Goal: Information Seeking & Learning: Learn about a topic

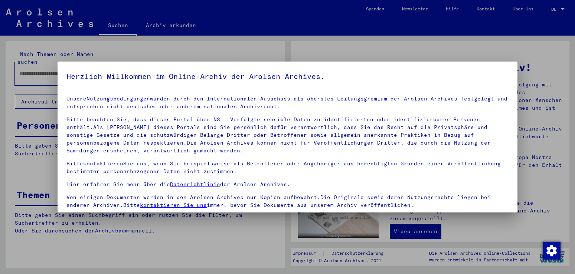
scroll to position [64, 0]
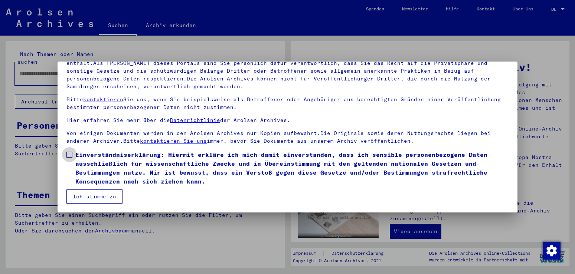
click at [68, 154] on span at bounding box center [69, 155] width 6 height 6
click at [106, 196] on button "Ich stimme zu" at bounding box center [94, 197] width 56 height 14
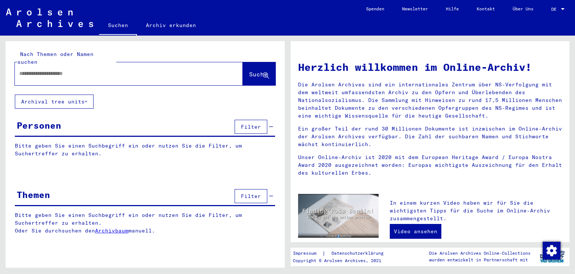
click at [92, 70] on div at bounding box center [118, 73] width 206 height 17
click at [252, 71] on span "Suche" at bounding box center [258, 74] width 19 height 7
click at [80, 70] on input "text" at bounding box center [119, 74] width 201 height 8
type input "**********"
click at [88, 95] on button "Archival tree units" at bounding box center [54, 102] width 79 height 14
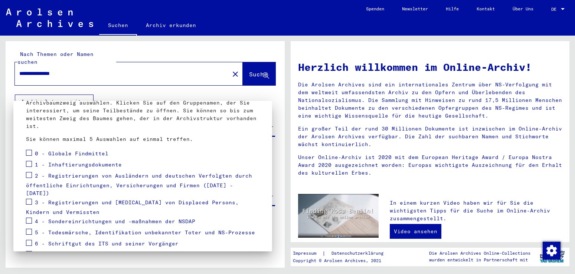
scroll to position [58, 0]
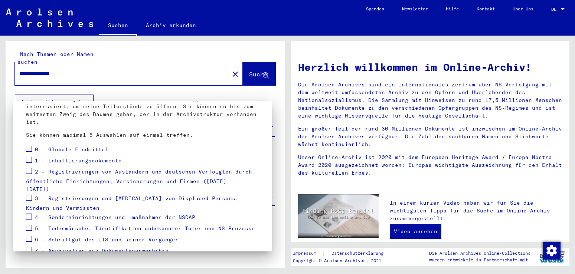
click at [29, 162] on span at bounding box center [29, 160] width 6 height 6
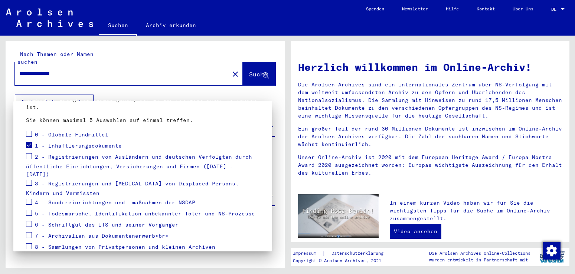
scroll to position [78, 0]
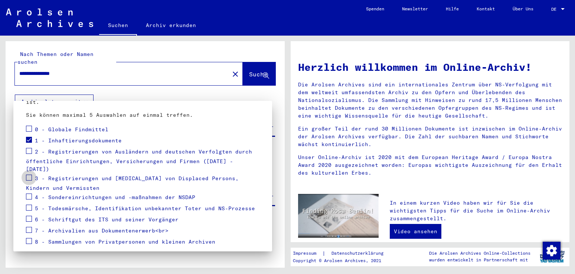
click at [30, 175] on span at bounding box center [29, 178] width 6 height 6
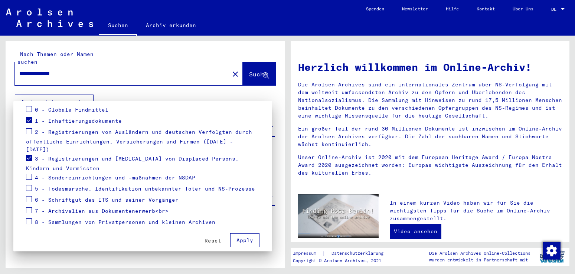
scroll to position [99, 0]
click at [27, 207] on span at bounding box center [29, 210] width 6 height 6
click at [247, 237] on span "Apply" at bounding box center [245, 240] width 17 height 7
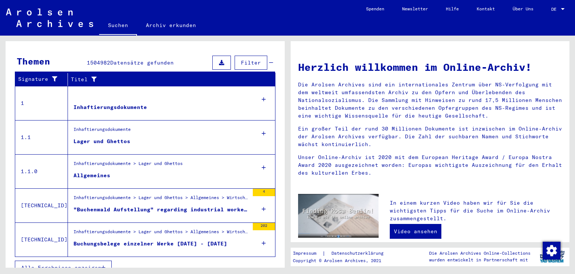
scroll to position [134, 0]
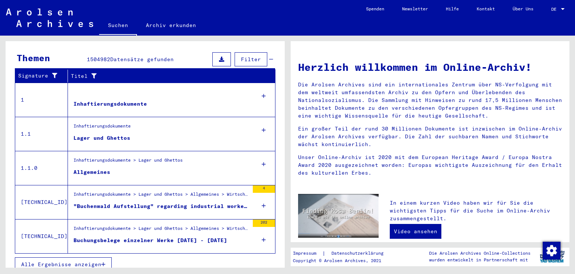
click at [266, 186] on div "4" at bounding box center [264, 202] width 22 height 33
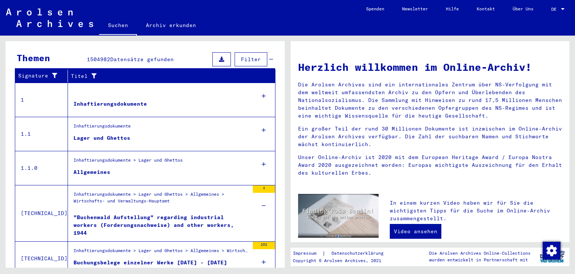
click at [202, 220] on div ""Buchenwald Aufstellung" regarding industrial workers (Forderungsnachweise) and…" at bounding box center [162, 225] width 176 height 22
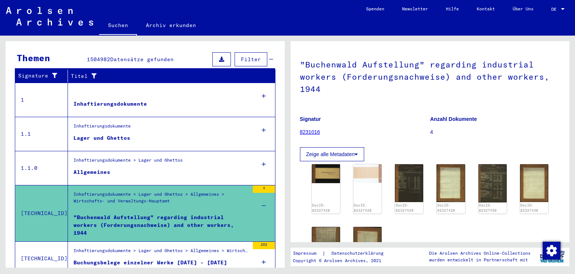
scroll to position [30, 0]
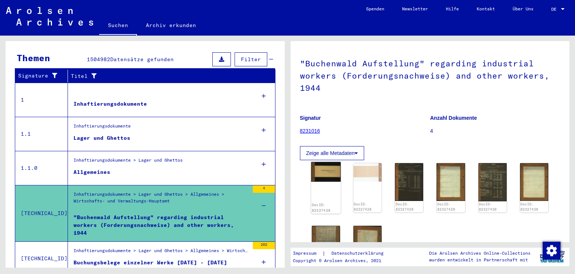
click at [333, 196] on div "DocID: 82327428" at bounding box center [326, 188] width 30 height 52
click at [334, 173] on img at bounding box center [326, 172] width 30 height 20
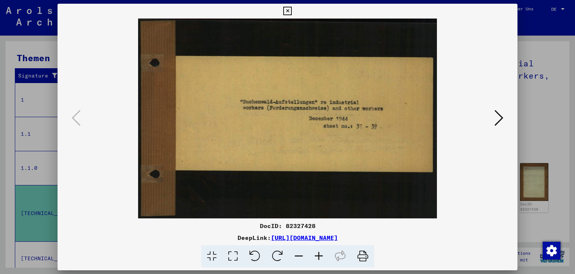
click at [498, 122] on icon at bounding box center [499, 118] width 9 height 18
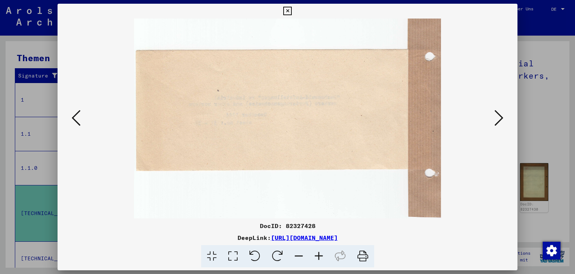
click at [498, 120] on icon at bounding box center [499, 118] width 9 height 18
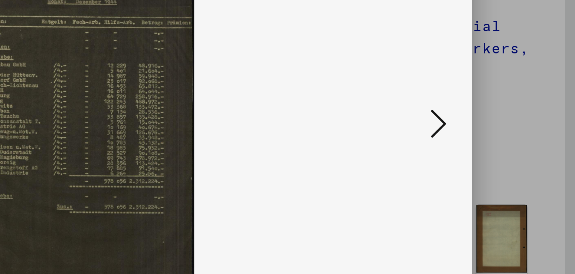
click at [504, 121] on icon at bounding box center [499, 118] width 9 height 18
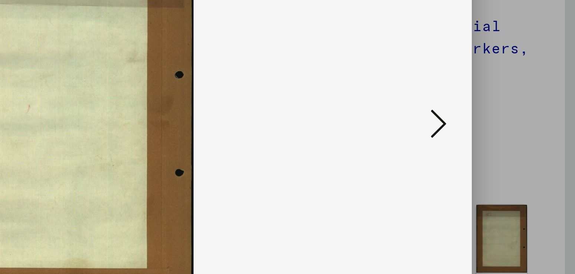
click at [500, 121] on icon at bounding box center [499, 118] width 9 height 18
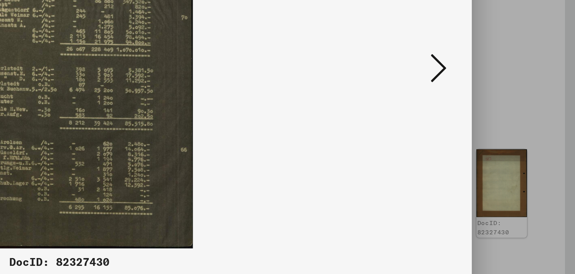
click at [503, 117] on icon at bounding box center [499, 118] width 9 height 18
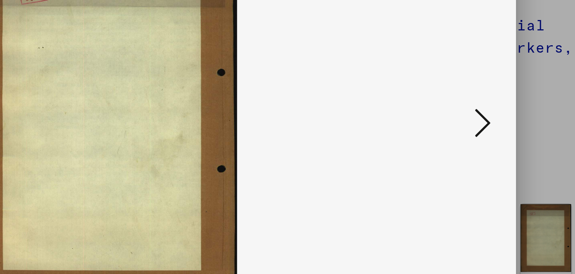
click at [502, 121] on icon at bounding box center [499, 118] width 9 height 18
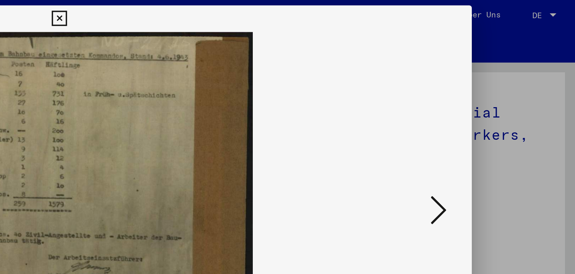
click at [501, 119] on icon at bounding box center [499, 118] width 9 height 18
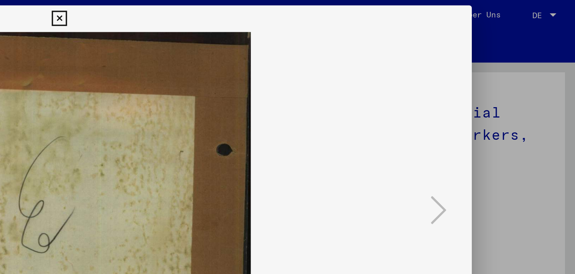
click at [292, 10] on icon at bounding box center [287, 11] width 9 height 9
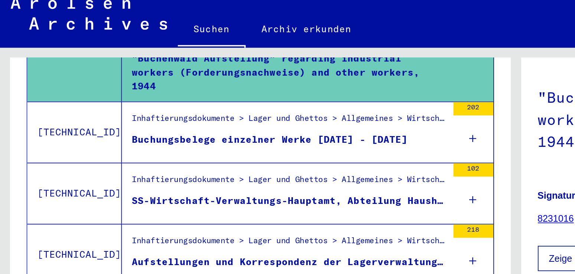
scroll to position [288, 0]
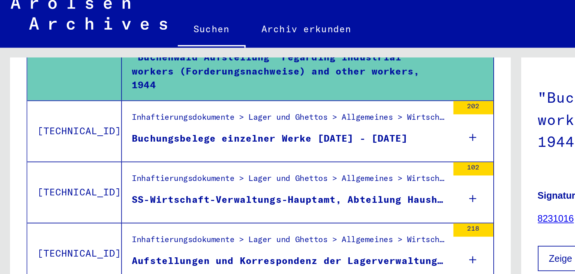
click at [263, 134] on div "218" at bounding box center [264, 137] width 22 height 7
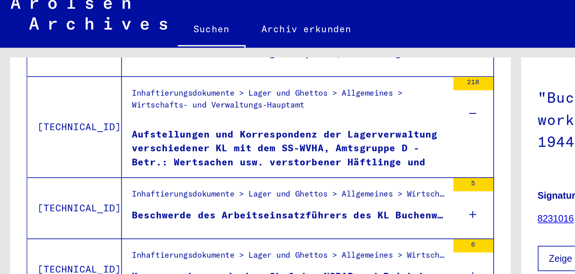
scroll to position [371, 0]
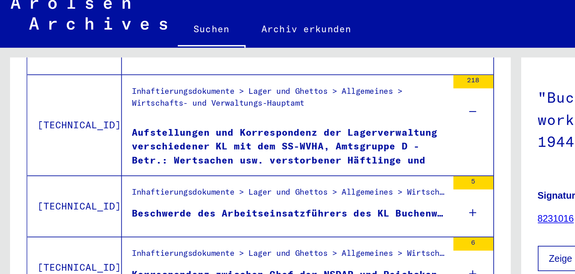
click at [266, 51] on div "218" at bounding box center [264, 54] width 22 height 7
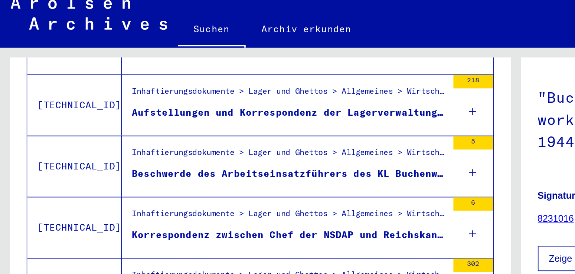
click at [263, 85] on div "5" at bounding box center [264, 88] width 22 height 7
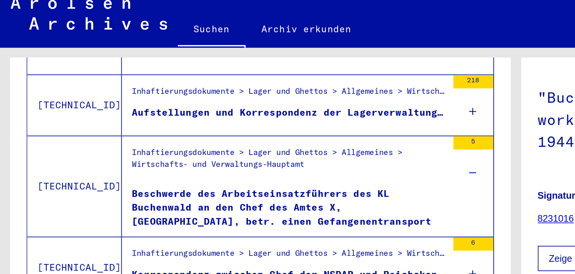
click at [230, 113] on div "Beschwerde des Arbeitseinsatzführers des KL Buchenwald an den Chef des Amtes X,…" at bounding box center [162, 124] width 176 height 22
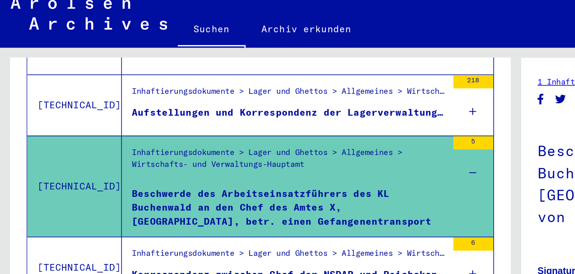
click at [202, 115] on div "Beschwerde des Arbeitseinsatzführers des KL Buchenwald an den Chef des Amtes X,…" at bounding box center [162, 124] width 176 height 22
click at [191, 123] on div "Beschwerde des Arbeitseinsatzführers des KL Buchenwald an den Chef des Amtes X,…" at bounding box center [162, 124] width 176 height 22
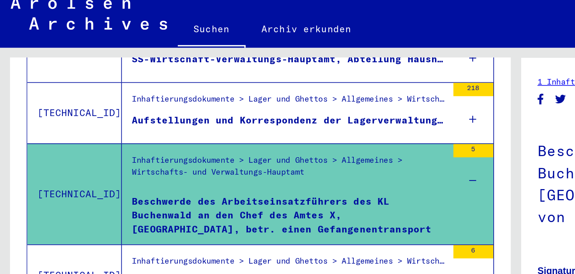
click at [171, 102] on div "Inhaftierungsdokumente > Lager und Ghettos > Allgemeines > Wirtschafts- und Ver…" at bounding box center [162, 108] width 176 height 26
click at [188, 119] on div "Beschwerde des Arbeitseinsatzführers des KL Buchenwald an den Chef des Amtes X,…" at bounding box center [162, 129] width 176 height 22
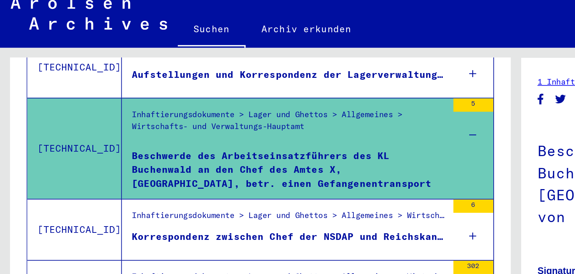
scroll to position [396, 0]
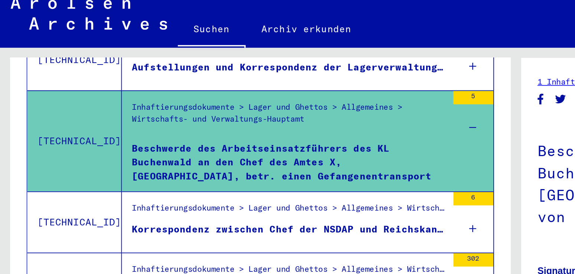
click at [266, 60] on div "5" at bounding box center [264, 63] width 22 height 7
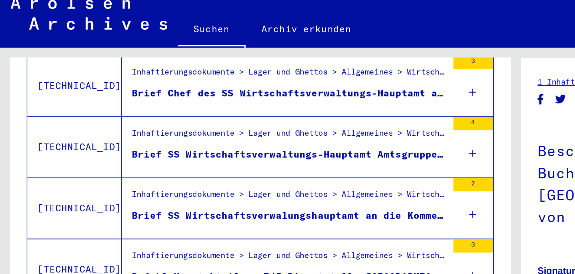
scroll to position [837, 0]
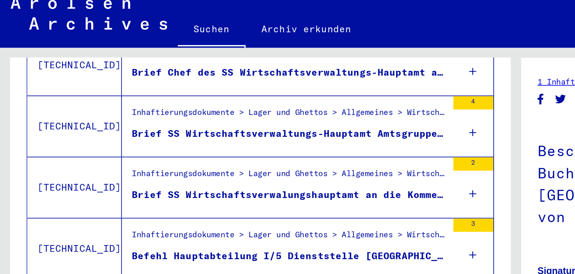
click at [266, 131] on div "3" at bounding box center [264, 134] width 22 height 7
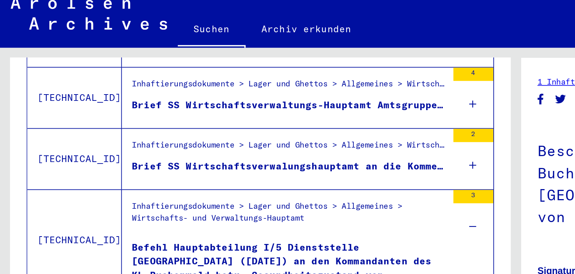
scroll to position [859, 0]
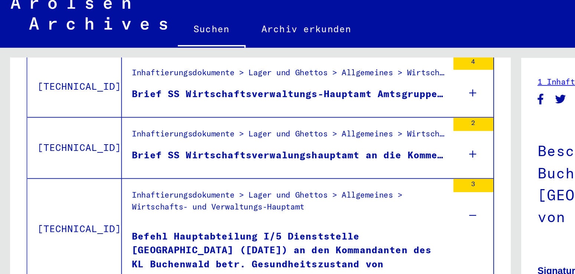
click at [264, 126] on icon at bounding box center [264, 129] width 4 height 26
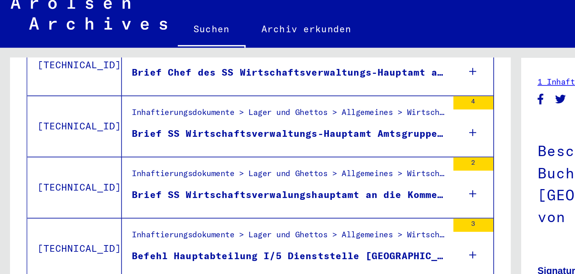
click at [265, 97] on div "2" at bounding box center [264, 100] width 22 height 7
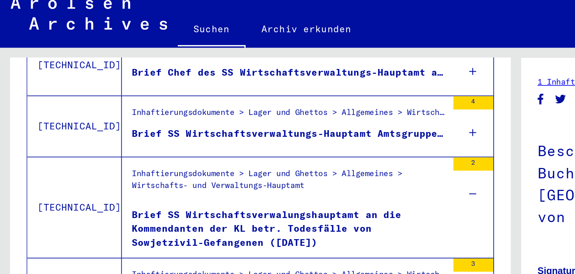
click at [221, 127] on div "Brief SS Wirtschaftsverwalungshauptamt an die Kommendanten der KL betr. Todesfä…" at bounding box center [162, 136] width 176 height 22
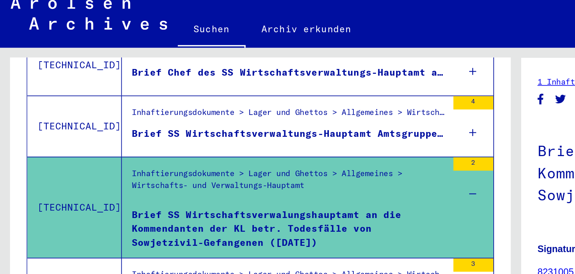
click at [206, 130] on div "Brief SS Wirtschaftsverwalungshauptamt an die Kommendanten der KL betr. Todesfä…" at bounding box center [162, 136] width 176 height 22
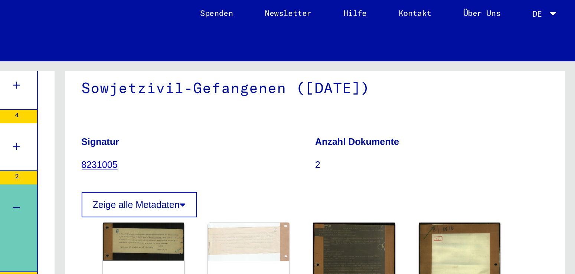
scroll to position [90, 0]
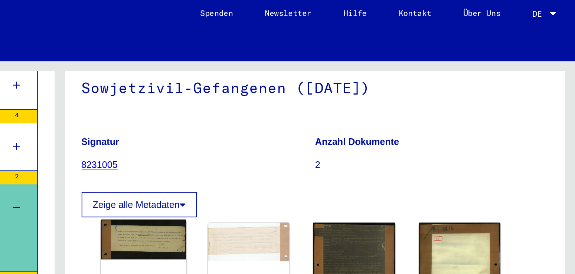
click at [342, 124] on img at bounding box center [335, 135] width 48 height 22
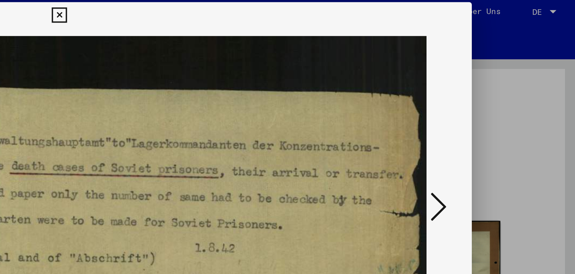
click at [503, 120] on icon at bounding box center [499, 118] width 9 height 18
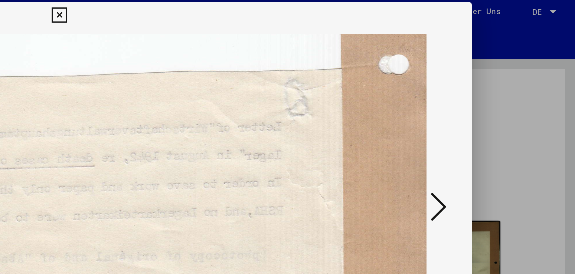
click at [503, 118] on icon at bounding box center [499, 118] width 9 height 18
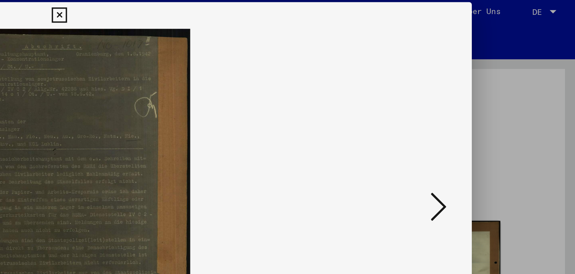
click at [501, 121] on icon at bounding box center [499, 118] width 9 height 18
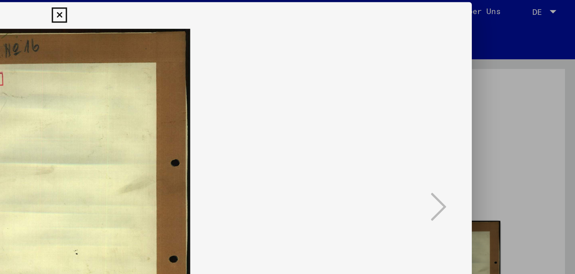
click at [292, 10] on icon at bounding box center [287, 11] width 9 height 9
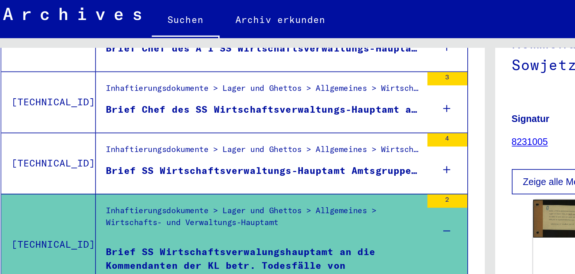
scroll to position [811, 0]
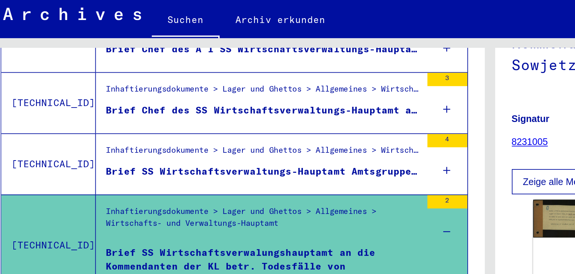
click at [211, 106] on div "Brief SS Wirtschaftsverwaltungs-Hauptamt Amtsgruppe D an Verwaltung KL Auschwit…" at bounding box center [162, 110] width 176 height 8
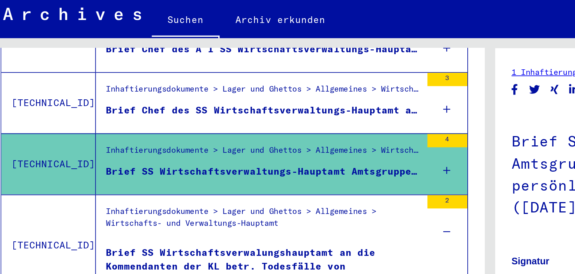
click at [264, 89] on div "4" at bounding box center [264, 92] width 22 height 7
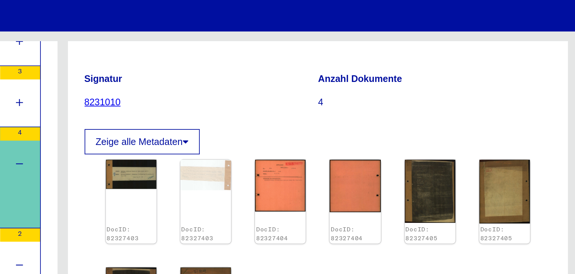
scroll to position [99, 0]
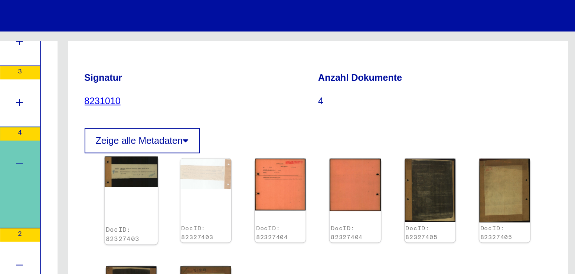
click at [329, 105] on img at bounding box center [326, 113] width 30 height 17
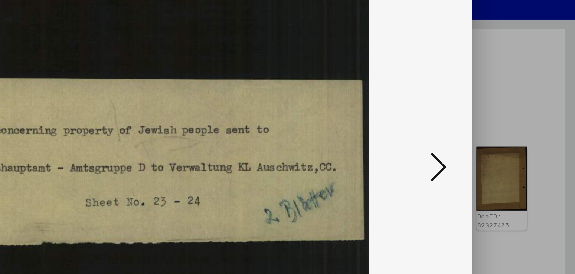
click at [502, 120] on icon at bounding box center [499, 118] width 9 height 18
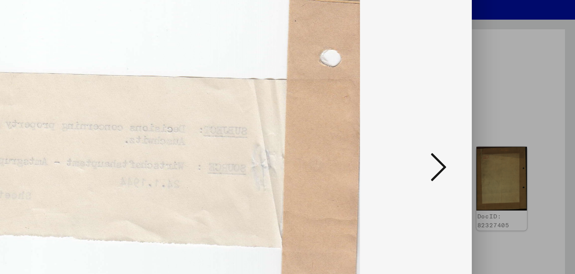
click at [499, 119] on icon at bounding box center [499, 118] width 9 height 18
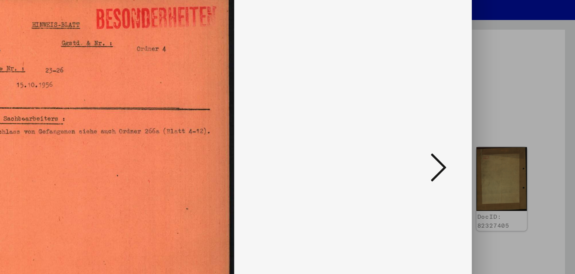
click at [504, 119] on icon at bounding box center [499, 118] width 9 height 18
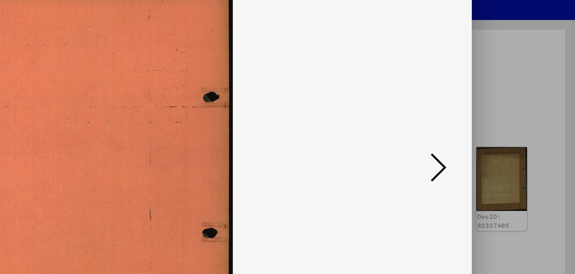
click at [504, 118] on icon at bounding box center [499, 118] width 9 height 18
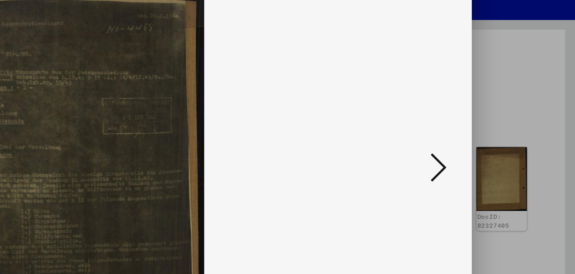
click at [502, 121] on icon at bounding box center [499, 118] width 9 height 18
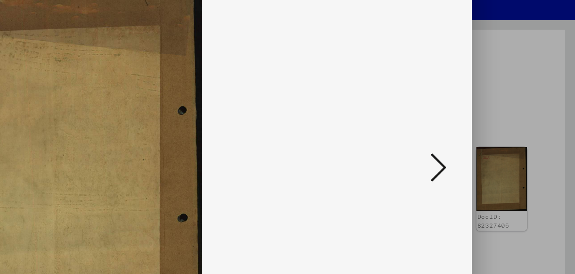
click at [502, 122] on icon at bounding box center [499, 118] width 9 height 18
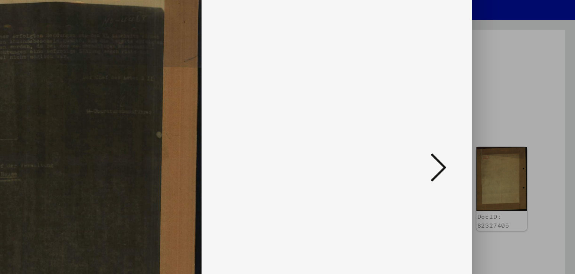
click at [506, 120] on button at bounding box center [499, 118] width 13 height 21
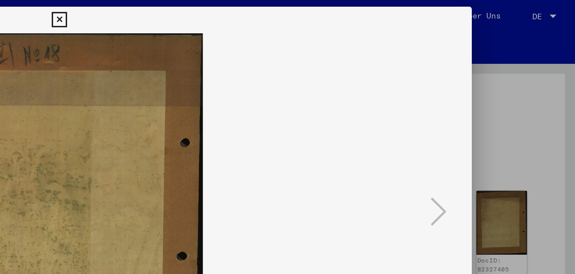
click at [292, 12] on icon at bounding box center [287, 11] width 9 height 9
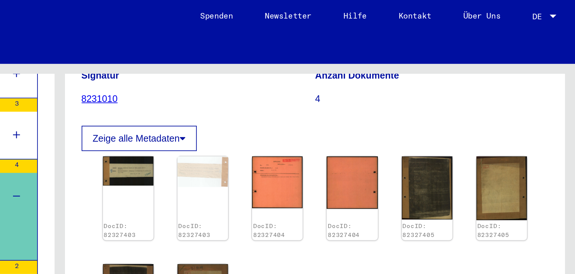
scroll to position [264, 0]
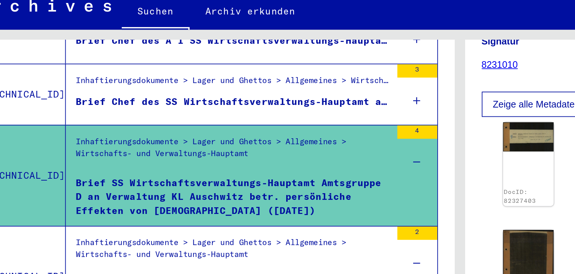
click at [266, 89] on div "4" at bounding box center [264, 92] width 22 height 7
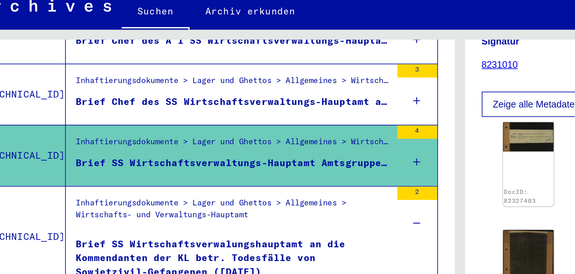
click at [264, 104] on icon at bounding box center [264, 110] width 4 height 26
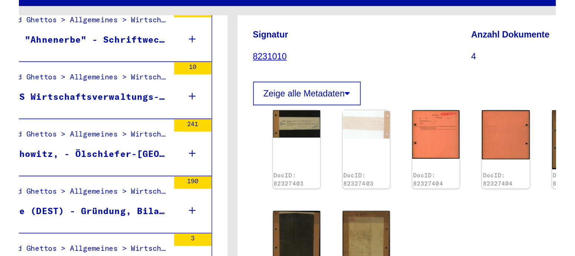
scroll to position [111, 0]
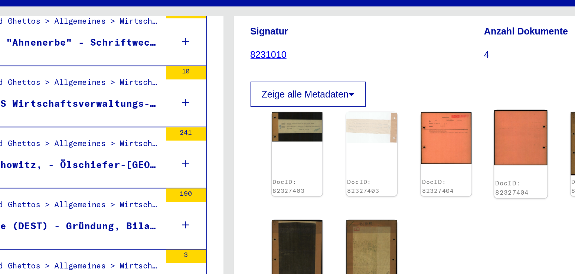
click at [452, 100] on img at bounding box center [451, 109] width 30 height 31
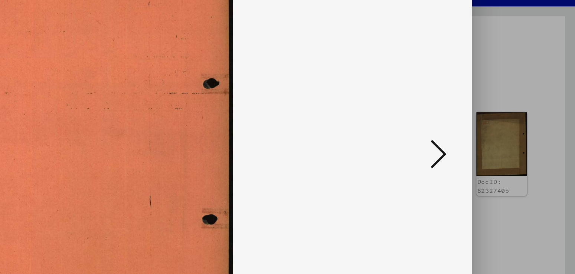
click at [498, 121] on icon at bounding box center [499, 118] width 9 height 18
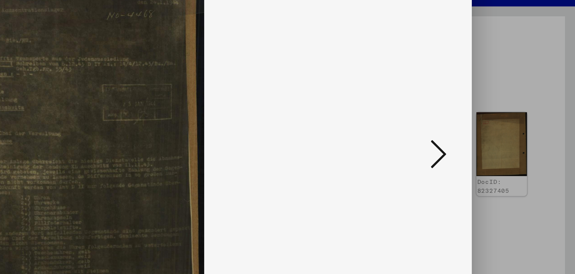
click at [504, 120] on icon at bounding box center [499, 118] width 9 height 18
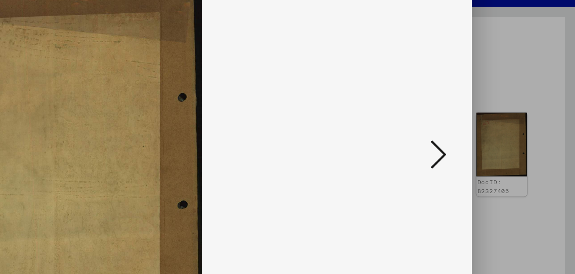
click at [501, 117] on icon at bounding box center [499, 118] width 9 height 18
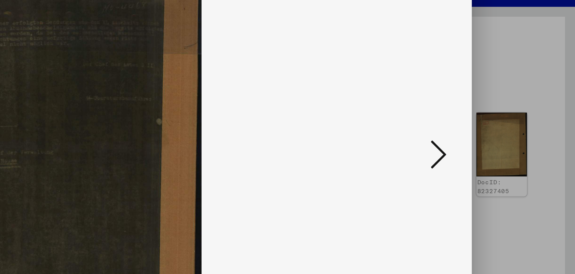
click at [503, 121] on icon at bounding box center [499, 118] width 9 height 18
